Goal: Navigation & Orientation: Find specific page/section

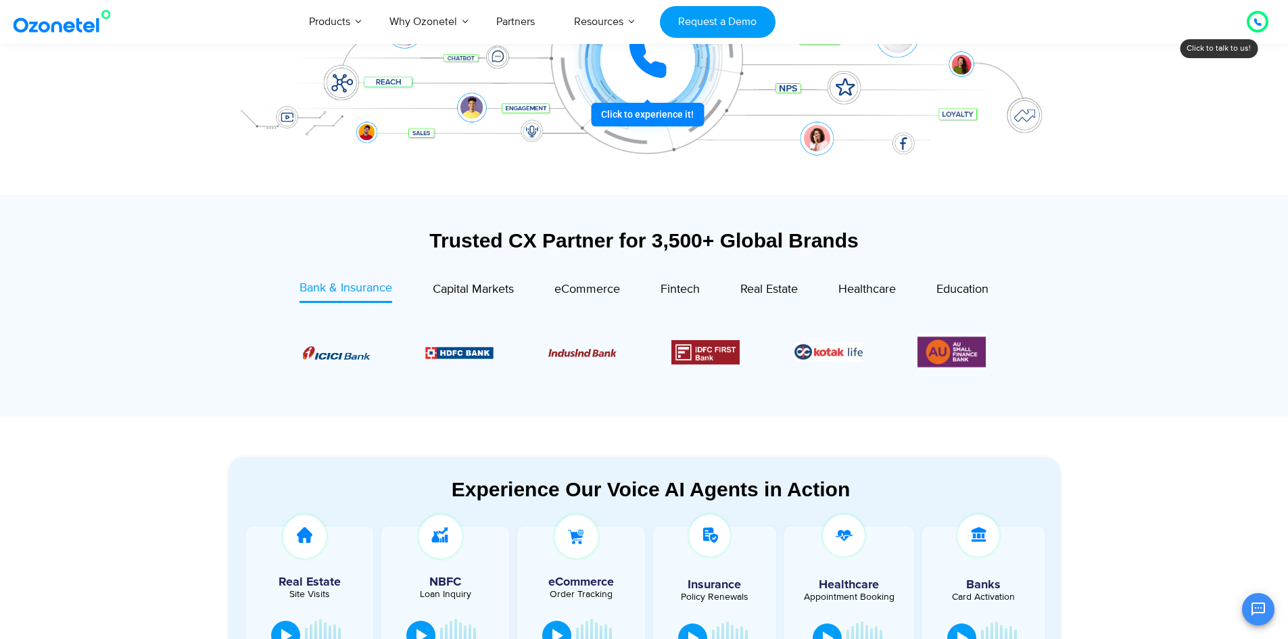
scroll to position [406, 0]
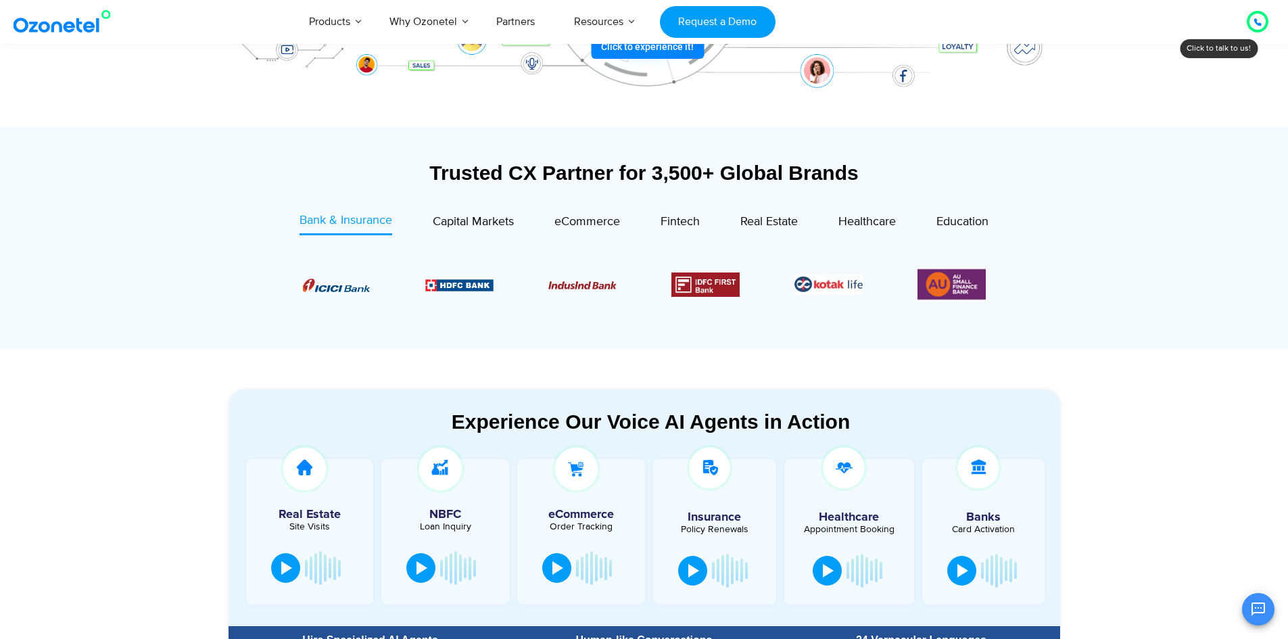
drag, startPoint x: 906, startPoint y: 314, endPoint x: 820, endPoint y: 308, distance: 86.8
click at [826, 310] on div at bounding box center [644, 285] width 751 height 70
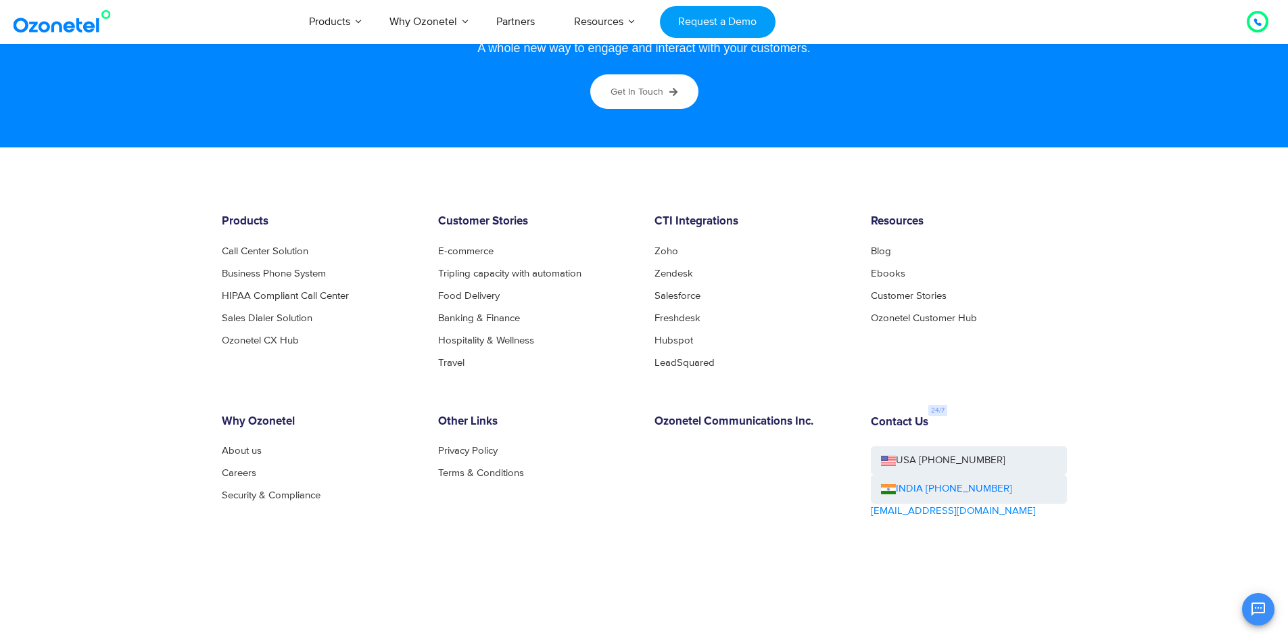
scroll to position [7311, 0]
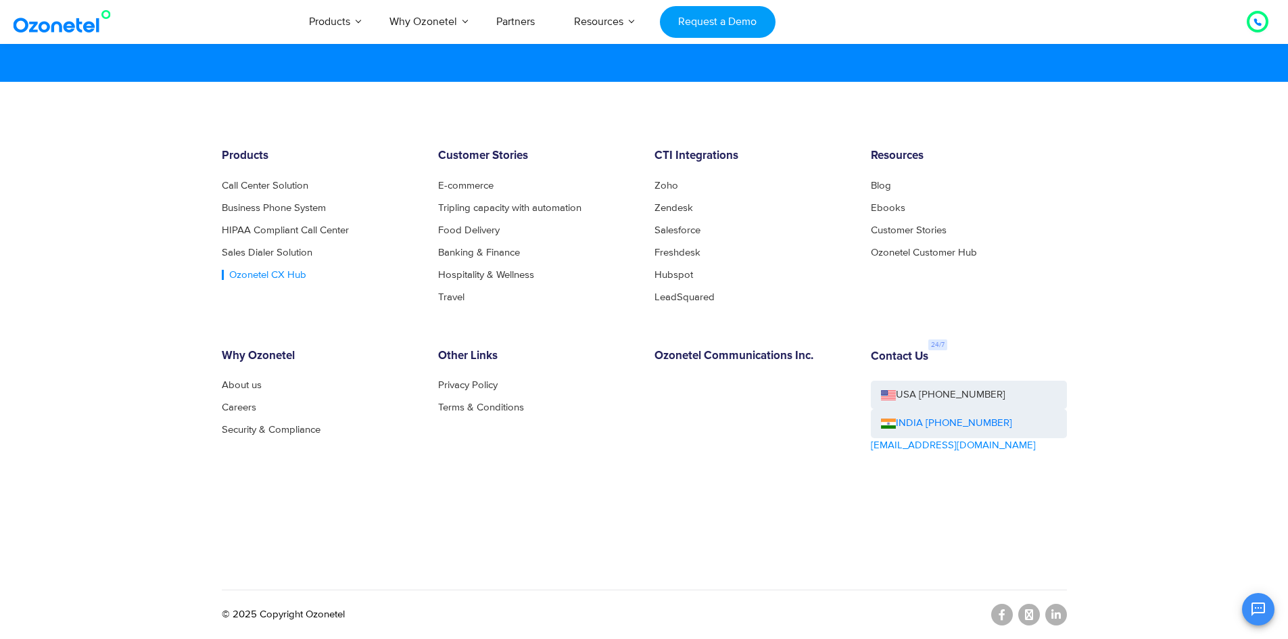
click at [241, 275] on link "Ozonetel CX Hub" at bounding box center [264, 275] width 85 height 10
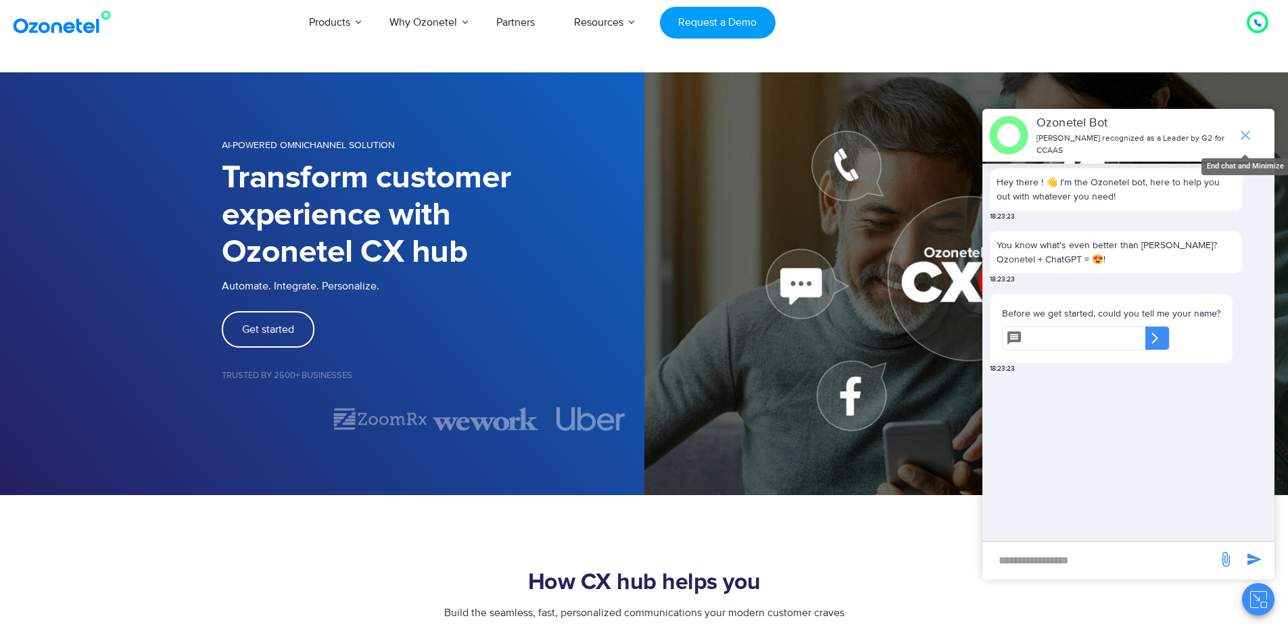
click at [1247, 127] on icon "end chat or minimize" at bounding box center [1246, 135] width 16 height 16
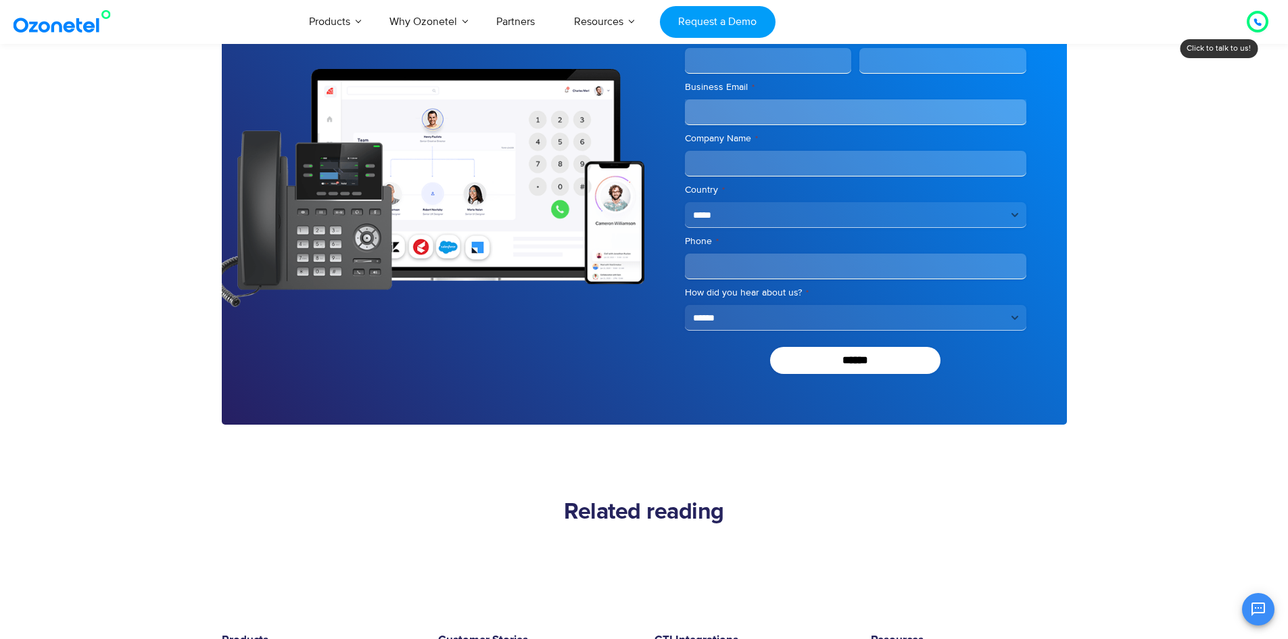
scroll to position [3813, 0]
